Goal: Transaction & Acquisition: Subscribe to service/newsletter

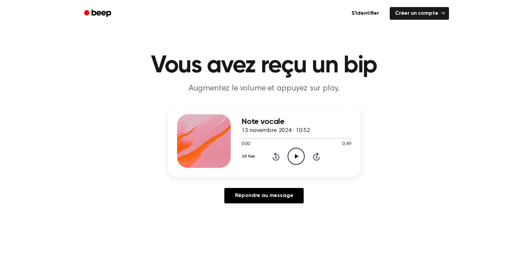
click at [298, 156] on icon "Lire l’audio" at bounding box center [296, 156] width 17 height 17
click at [297, 157] on icon at bounding box center [297, 156] width 4 height 4
click at [373, 13] on link "S'identifier" at bounding box center [365, 13] width 41 height 15
click at [430, 15] on font "Créer un compte" at bounding box center [416, 13] width 43 height 7
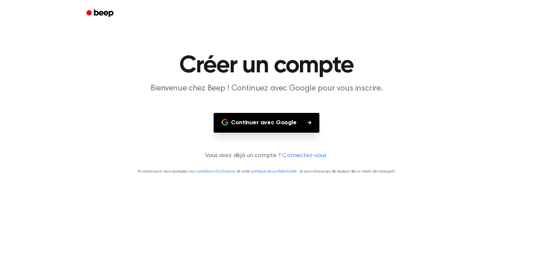
click at [263, 124] on font "Continuer avec Google" at bounding box center [264, 122] width 66 height 9
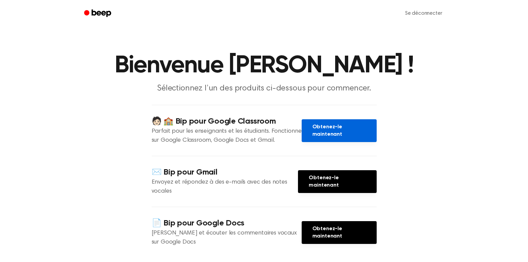
click at [334, 129] on link "Obtenez-le maintenant" at bounding box center [339, 130] width 75 height 23
